Goal: Find specific page/section: Find specific page/section

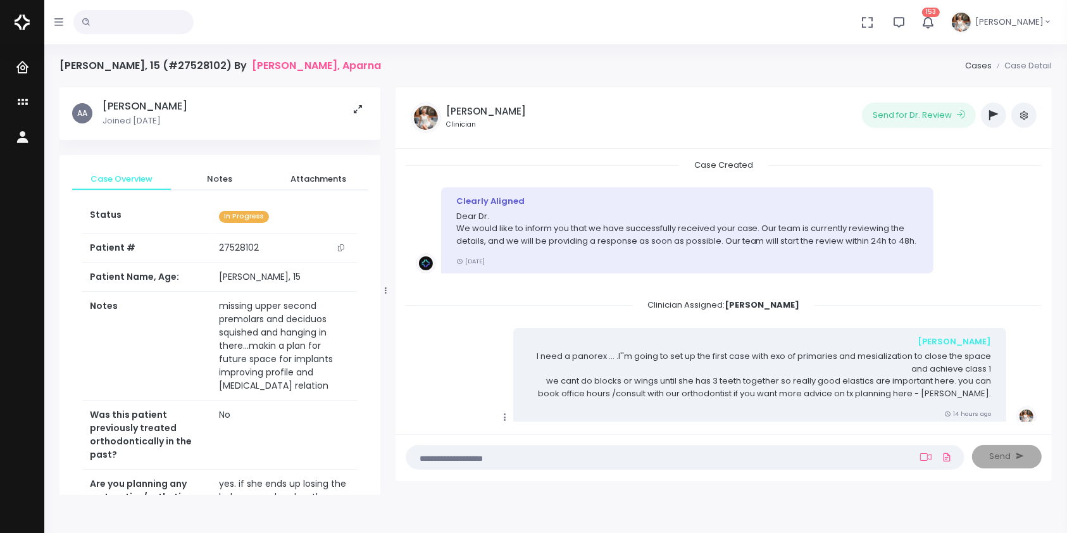
scroll to position [30, 0]
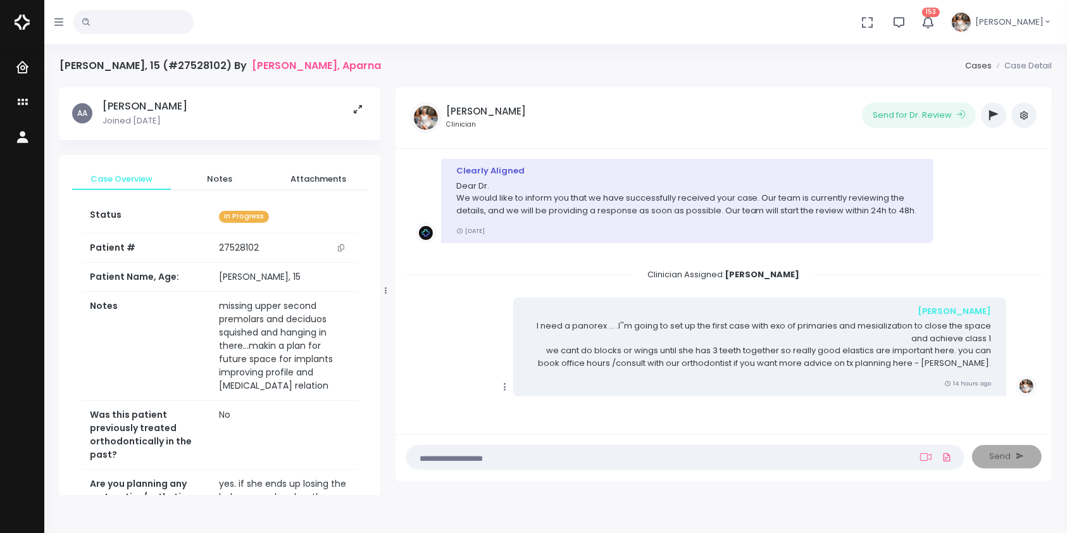
click at [543, 286] on li "Clinician Assigned: [PERSON_NAME]" at bounding box center [724, 277] width 636 height 19
click at [23, 102] on icon "scrollable content" at bounding box center [24, 103] width 18 height 16
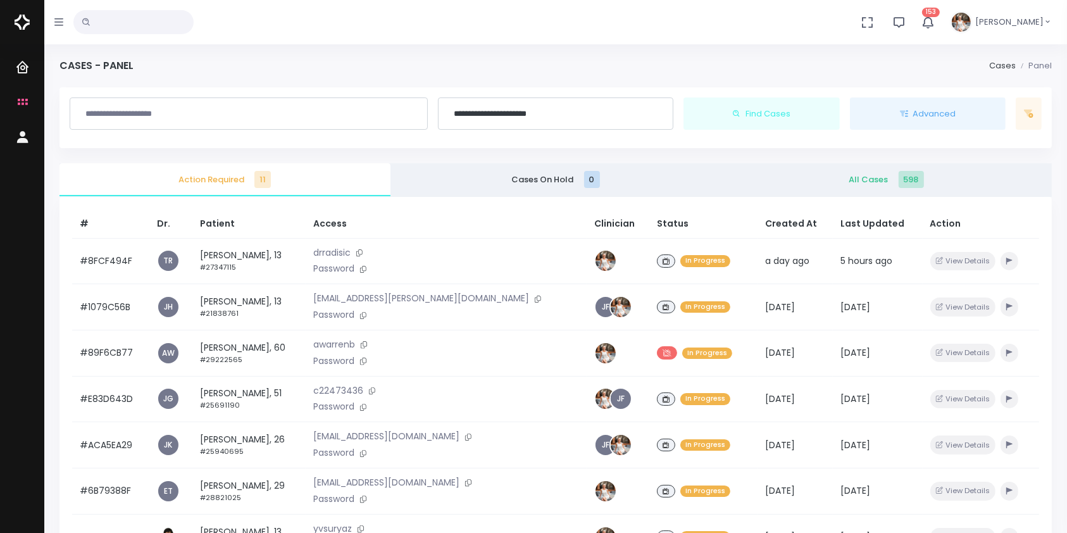
click at [1, 237] on div "Dashboard Cases Profile" at bounding box center [22, 439] width 44 height 791
click at [159, 24] on input "text" at bounding box center [133, 22] width 120 height 24
type input "**"
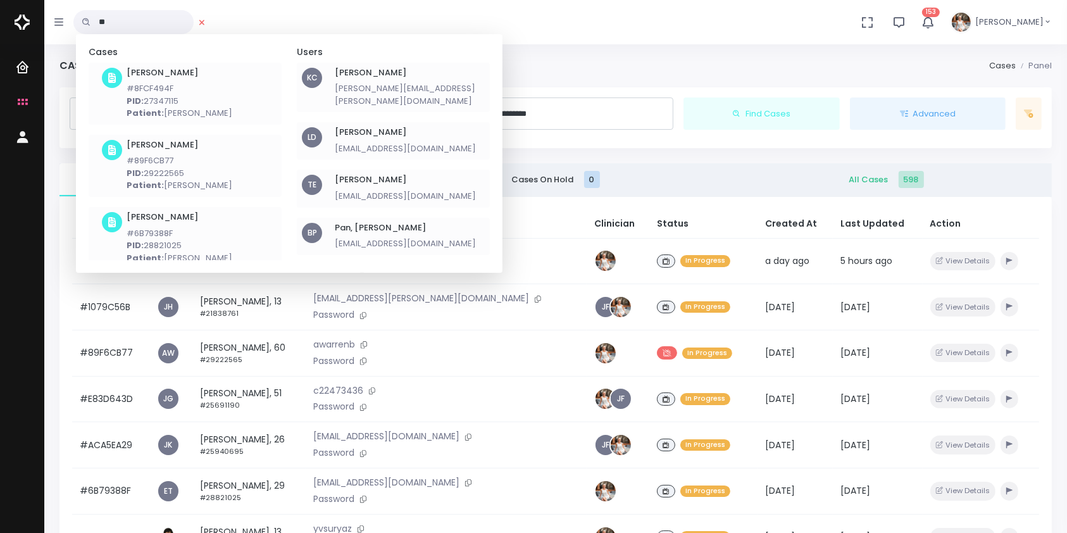
click at [367, 175] on h6 "[PERSON_NAME]" at bounding box center [405, 180] width 141 height 10
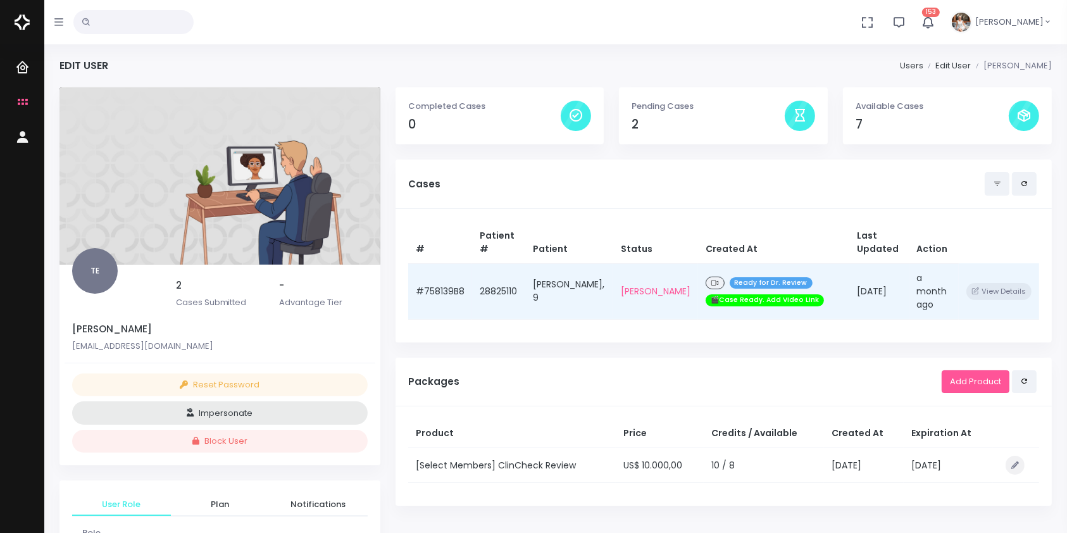
click at [437, 292] on td "#758139B8" at bounding box center [440, 291] width 64 height 56
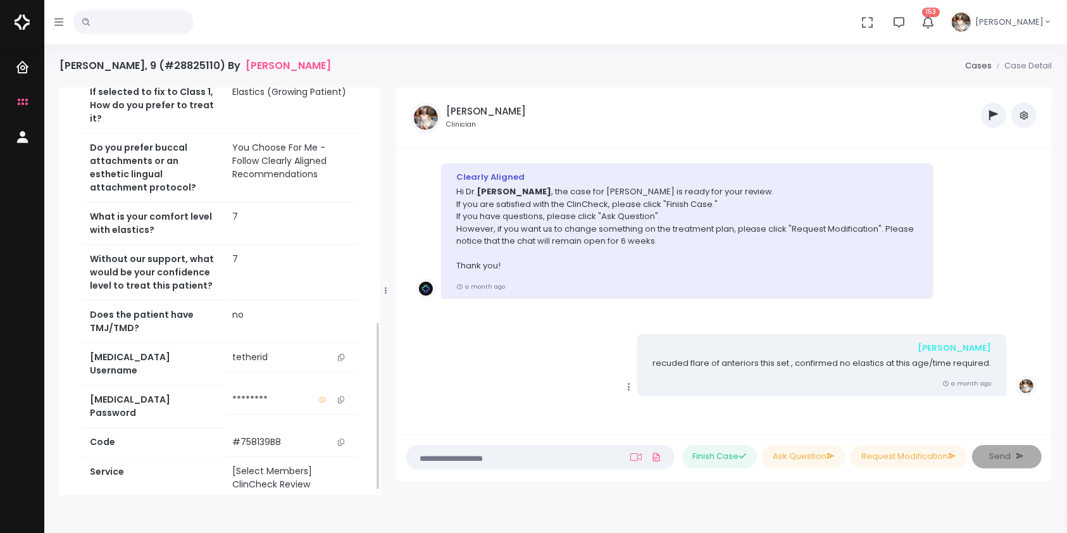
scroll to position [562, 0]
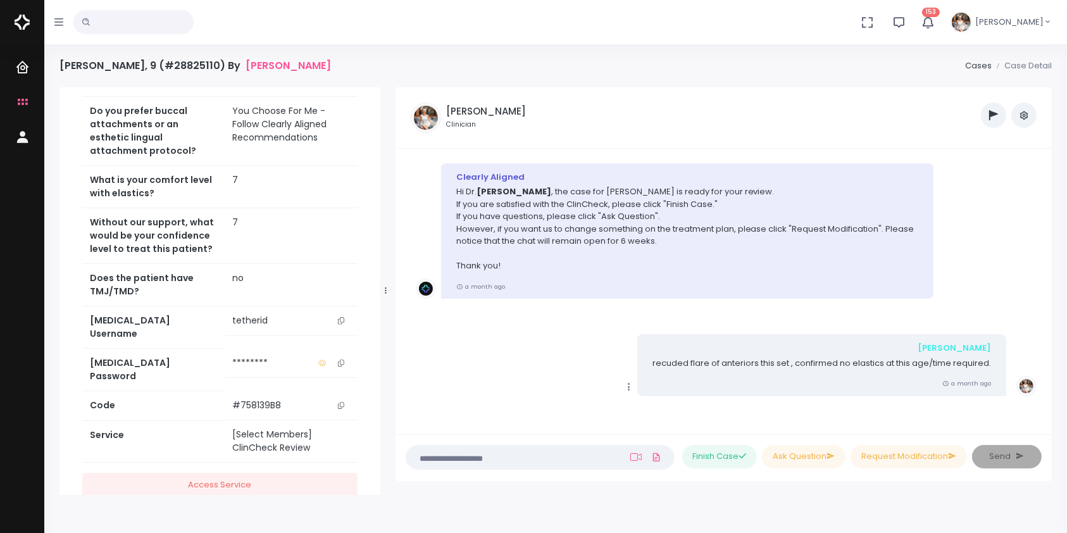
click at [340, 317] on icon "scrollable content" at bounding box center [341, 320] width 6 height 7
